Goal: Communication & Community: Answer question/provide support

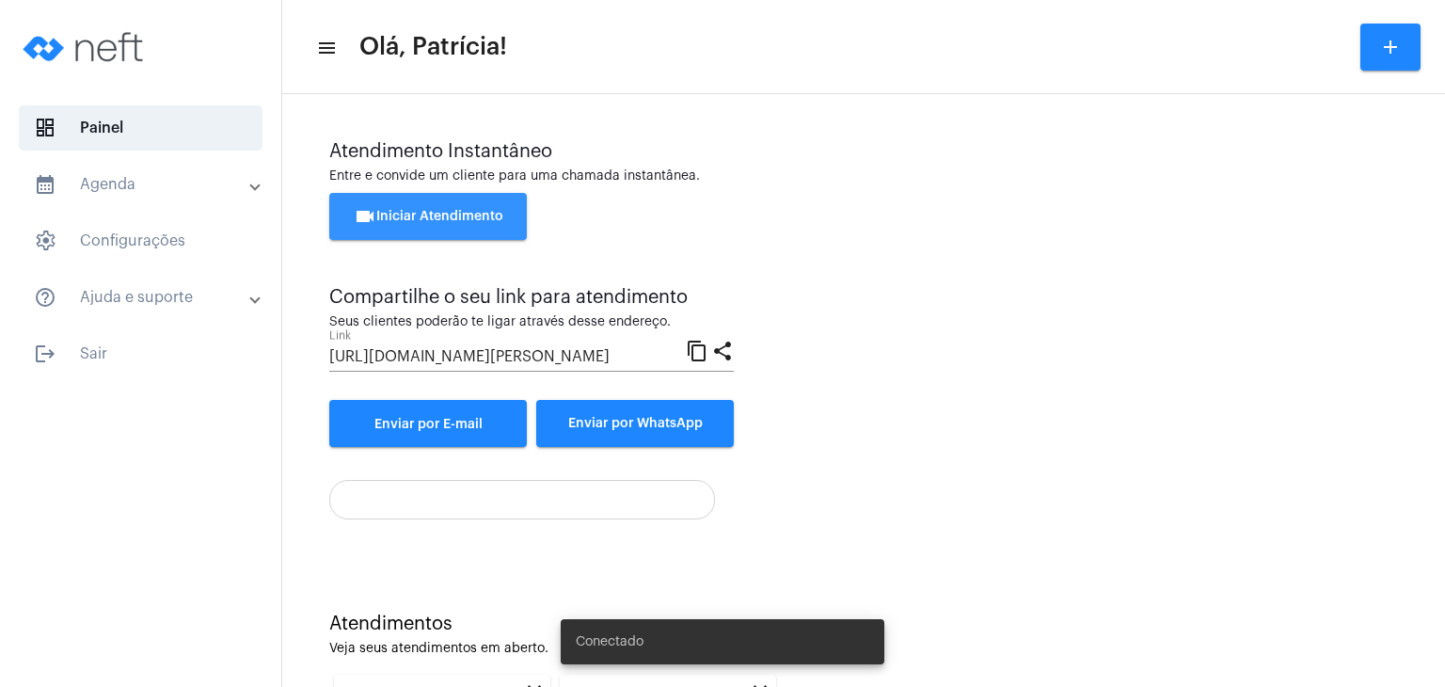
click at [491, 218] on span "videocam Iniciar Atendimento" at bounding box center [429, 216] width 150 height 13
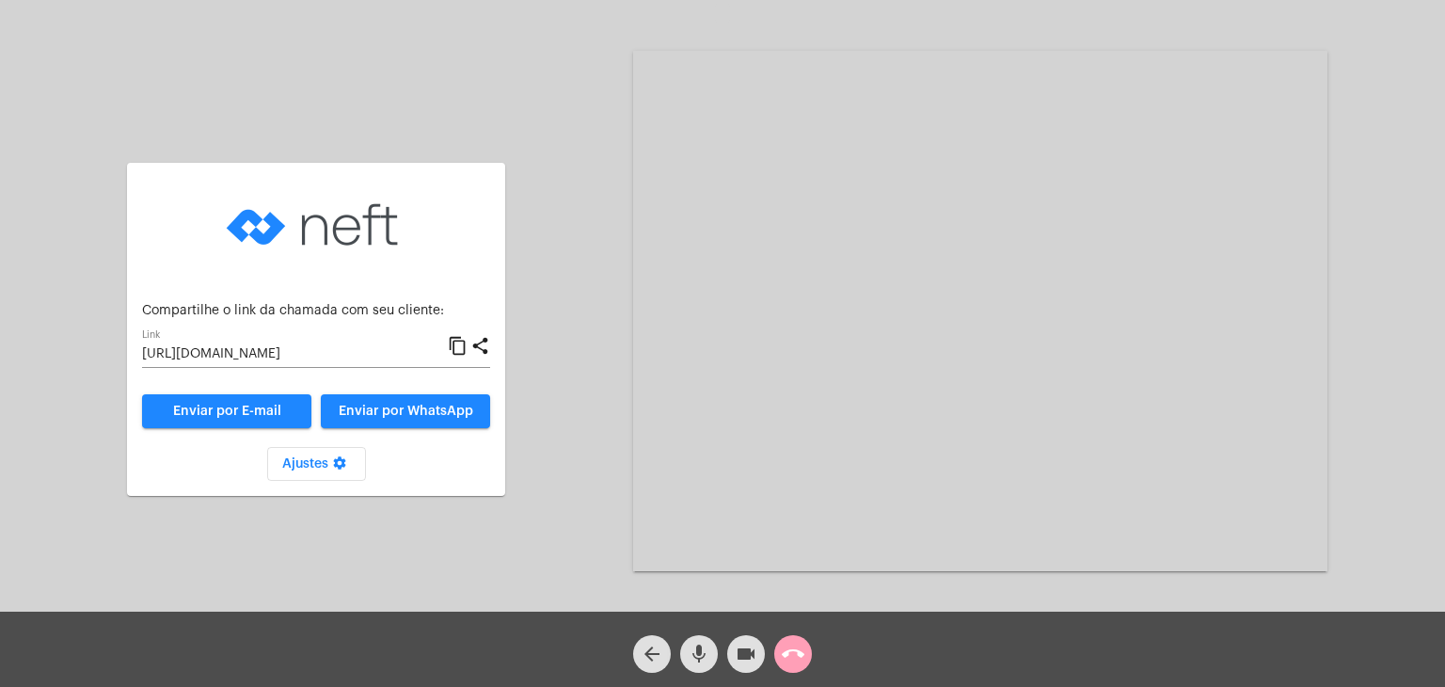
click at [788, 647] on mat-icon "call_end" at bounding box center [793, 654] width 23 height 23
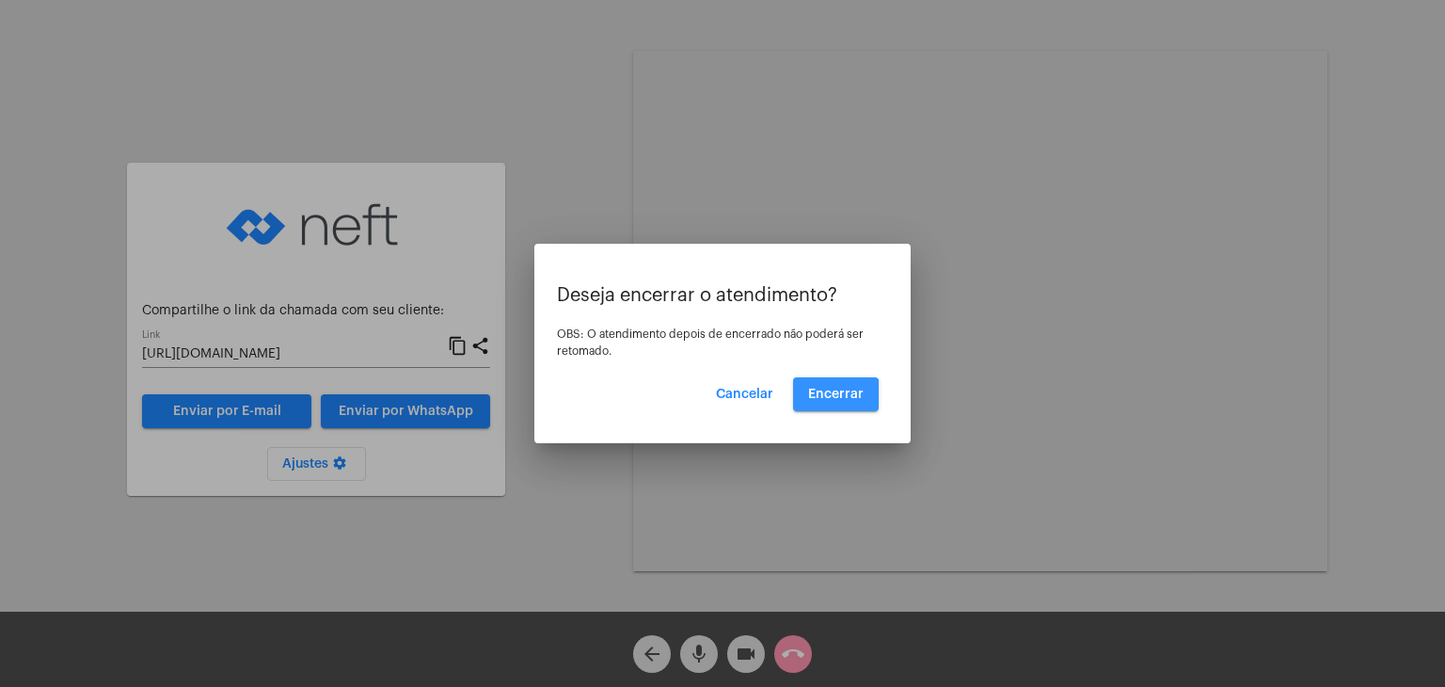
click at [830, 403] on button "Encerrar" at bounding box center [836, 394] width 86 height 34
